Goal: Information Seeking & Learning: Learn about a topic

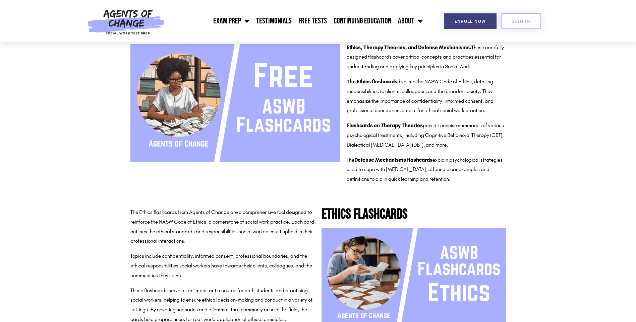
scroll to position [163, 0]
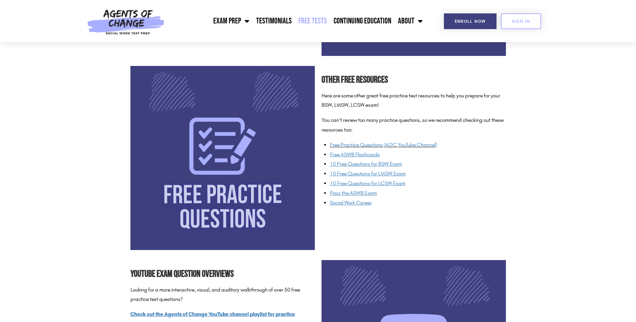
scroll to position [470, 0]
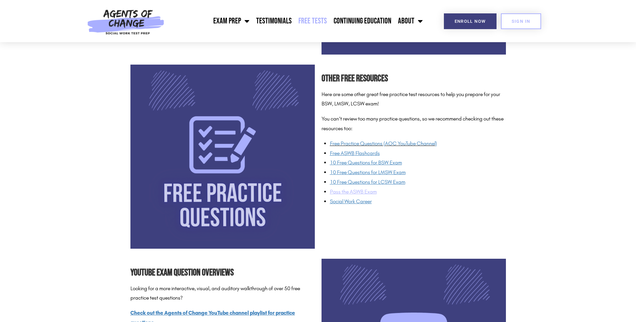
click at [351, 193] on span "Pass the ASWB Exam" at bounding box center [353, 192] width 47 height 6
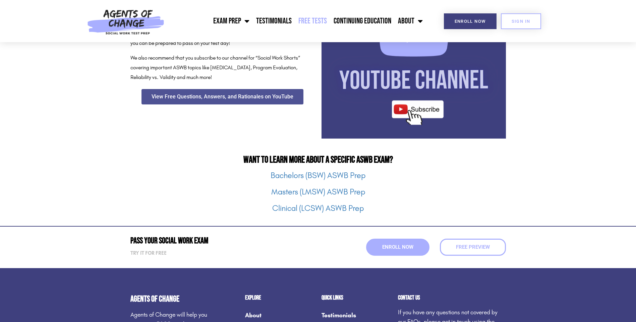
scroll to position [781, 0]
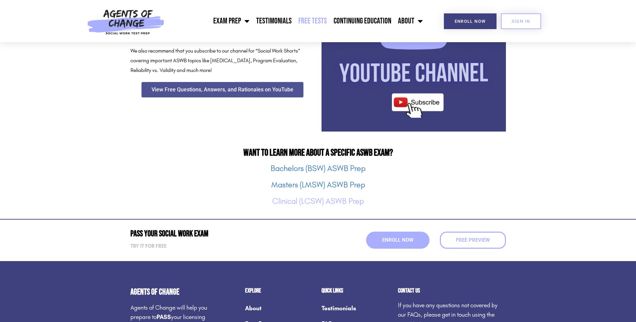
click at [309, 205] on link "Clinical (LCSW) ASWB Prep" at bounding box center [318, 201] width 92 height 9
